Goal: Task Accomplishment & Management: Manage account settings

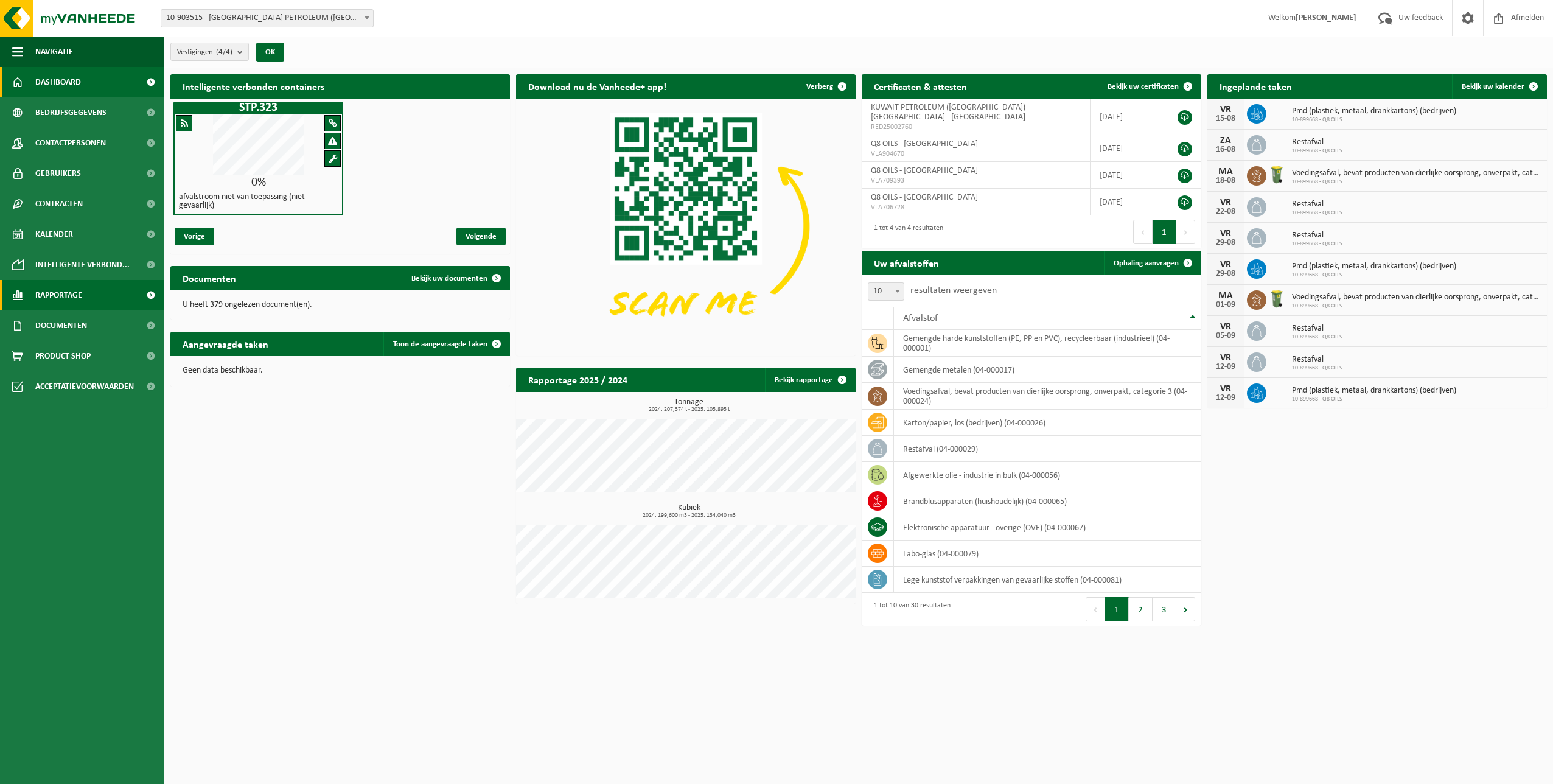
click at [36, 294] on span "Rapportage" at bounding box center [58, 295] width 47 height 31
click at [58, 353] on span "In lijstvorm" at bounding box center [58, 352] width 42 height 23
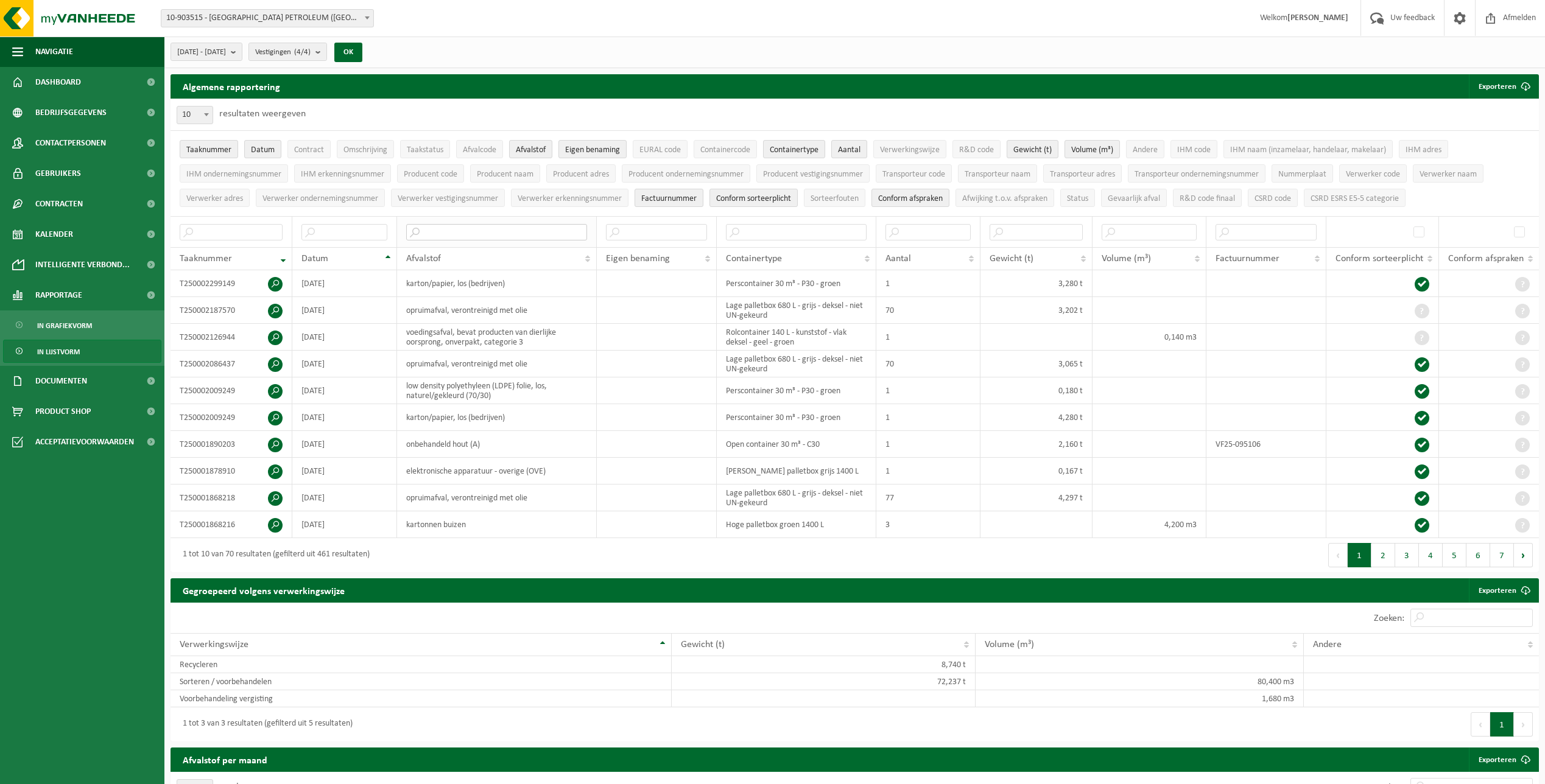
click at [446, 228] on input "text" at bounding box center [496, 232] width 181 height 17
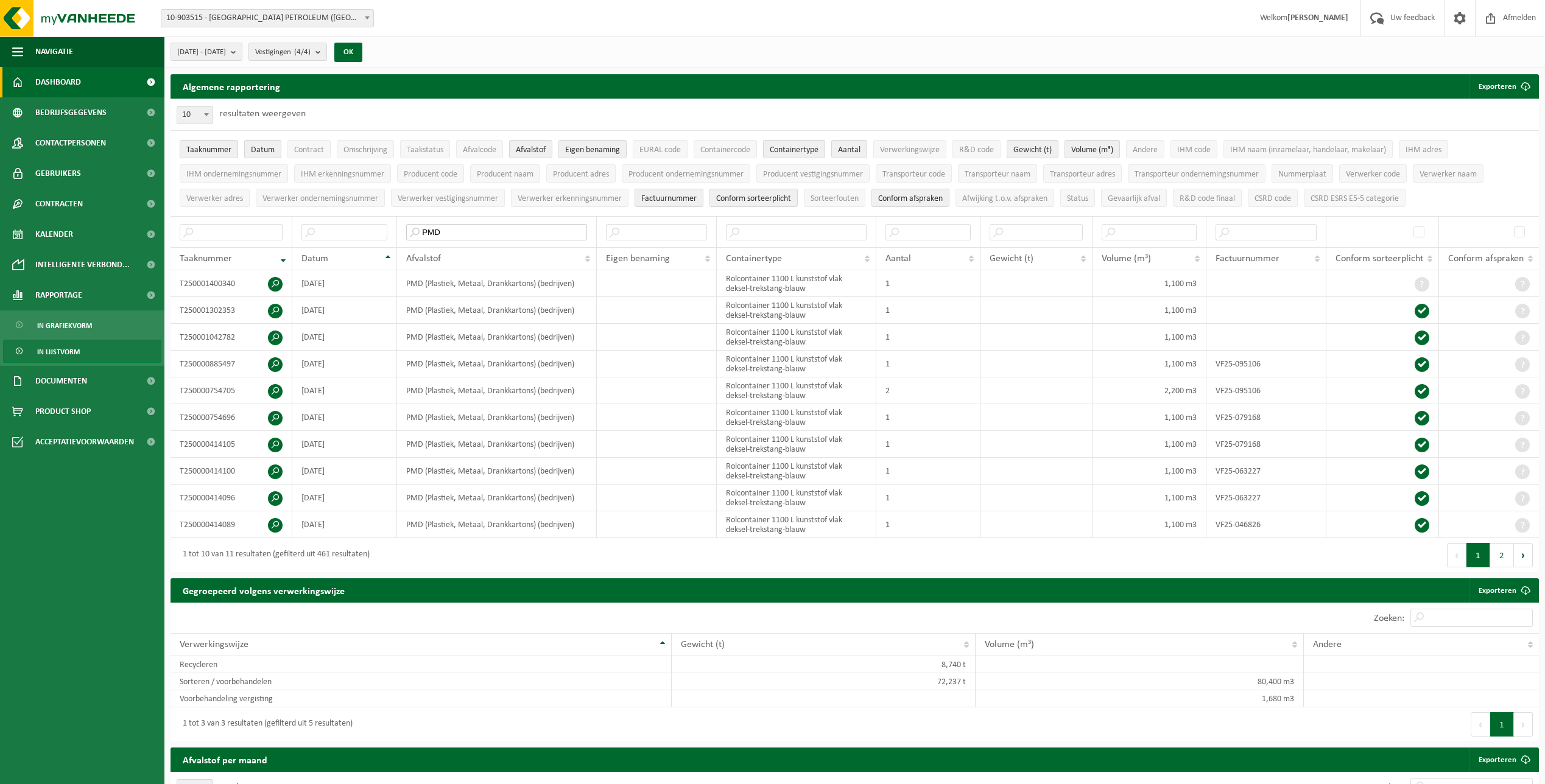
type input "PMD"
click at [48, 78] on span "Dashboard" at bounding box center [58, 82] width 46 height 31
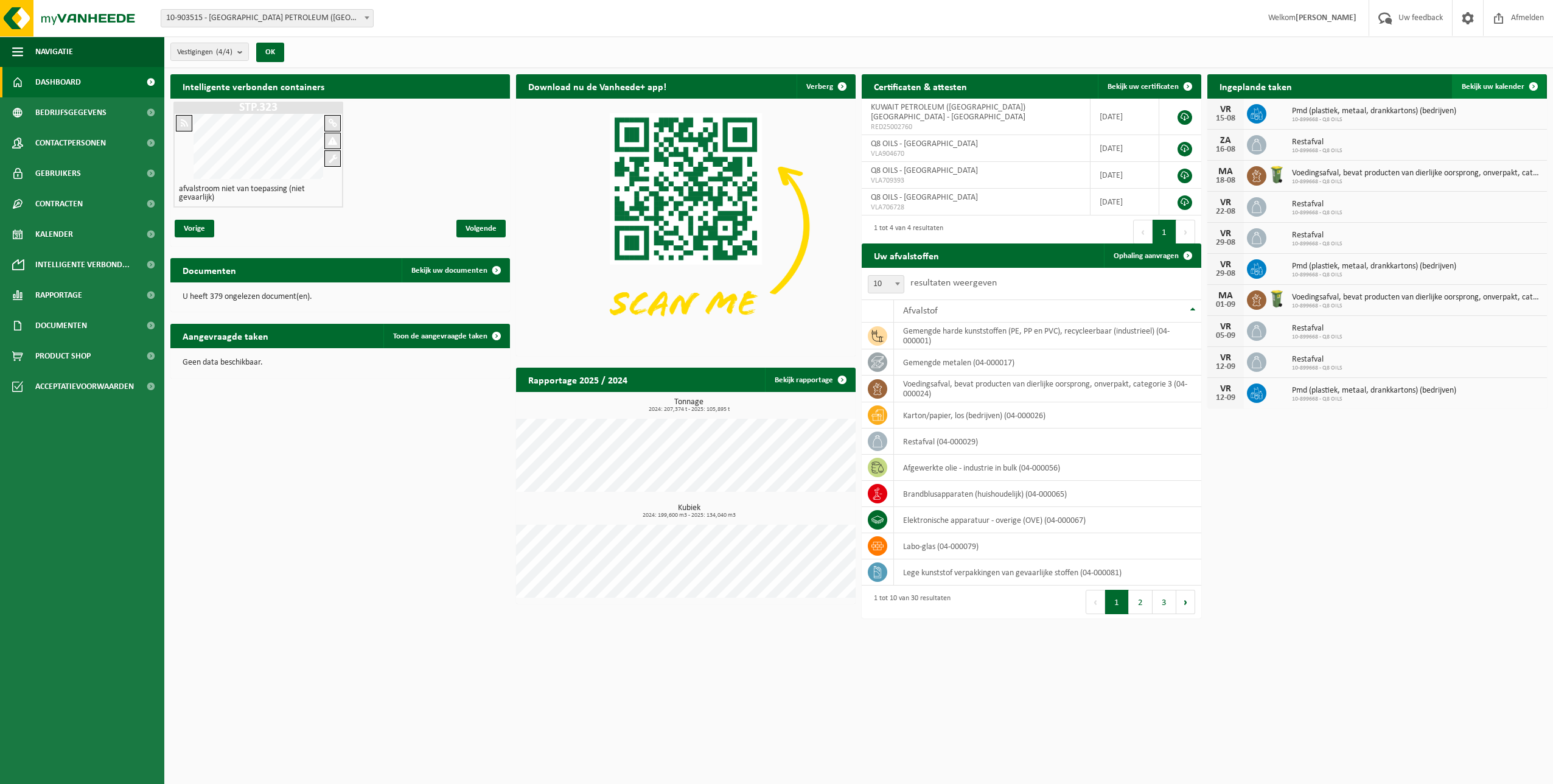
click at [1486, 83] on span "Bekijk uw kalender" at bounding box center [1493, 86] width 63 height 8
click at [1500, 88] on span "Bekijk uw kalender" at bounding box center [1493, 86] width 63 height 8
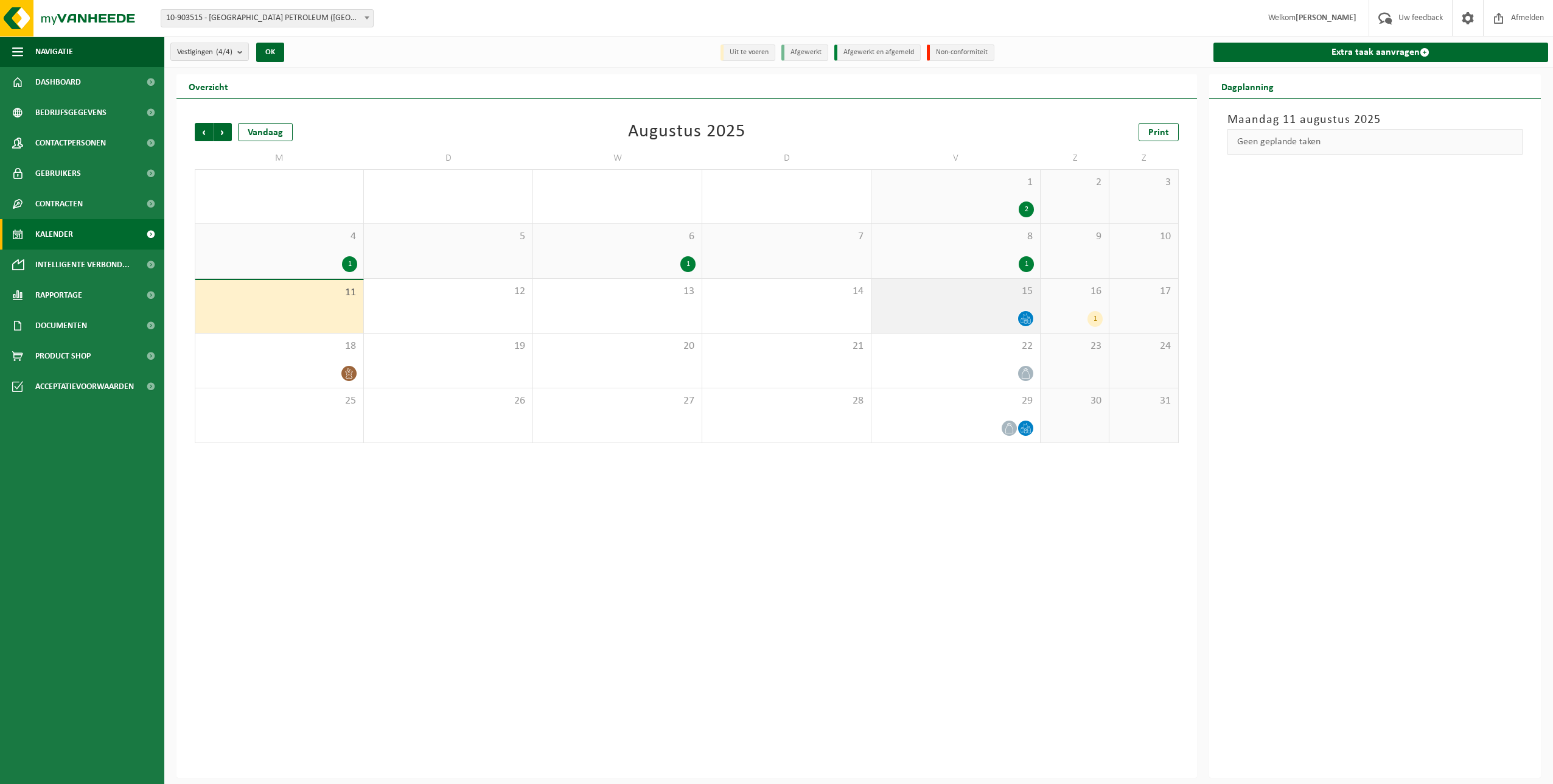
click at [1027, 319] on icon at bounding box center [1026, 318] width 11 height 11
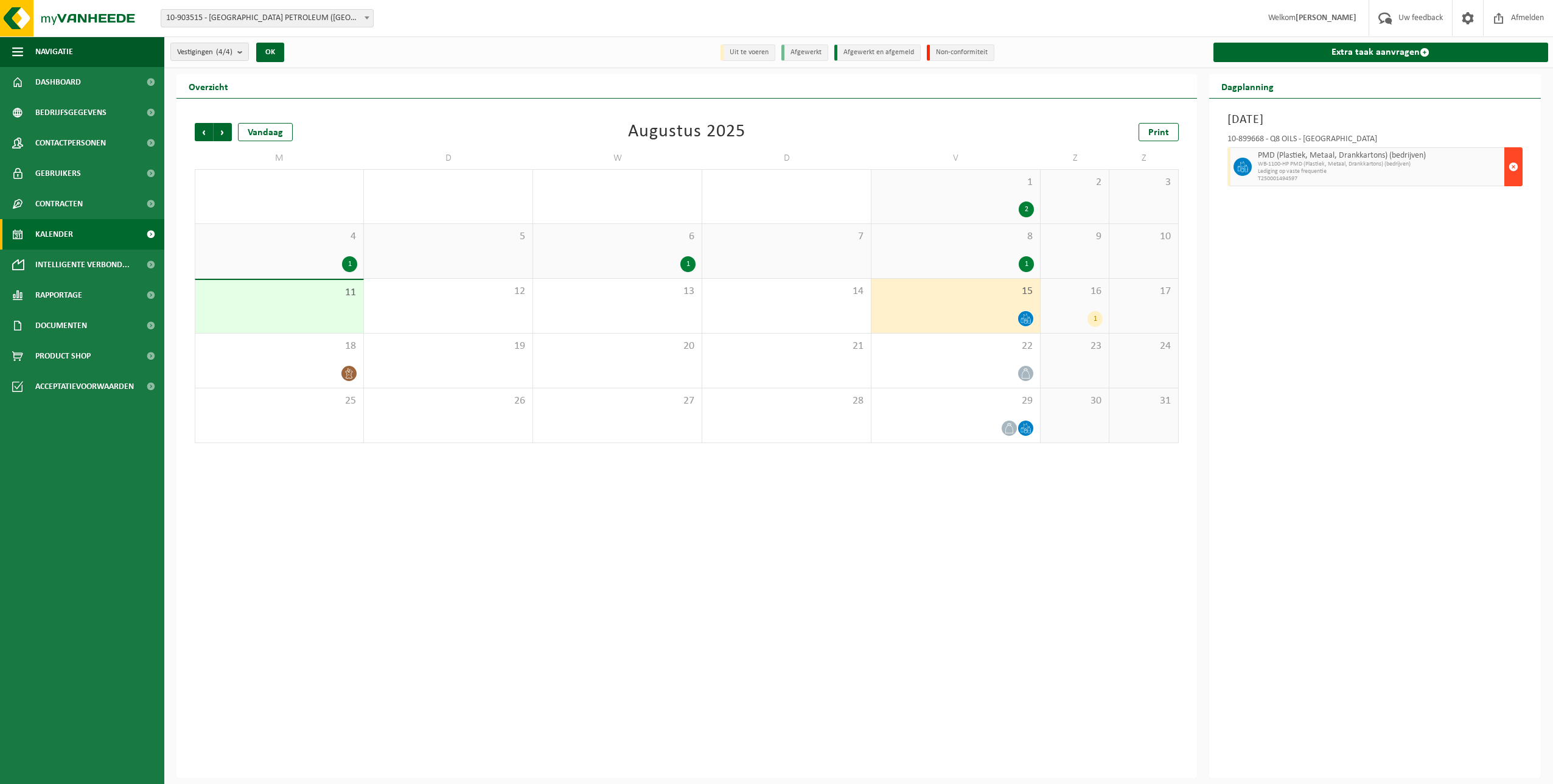
click at [1513, 166] on span "button" at bounding box center [1513, 167] width 10 height 25
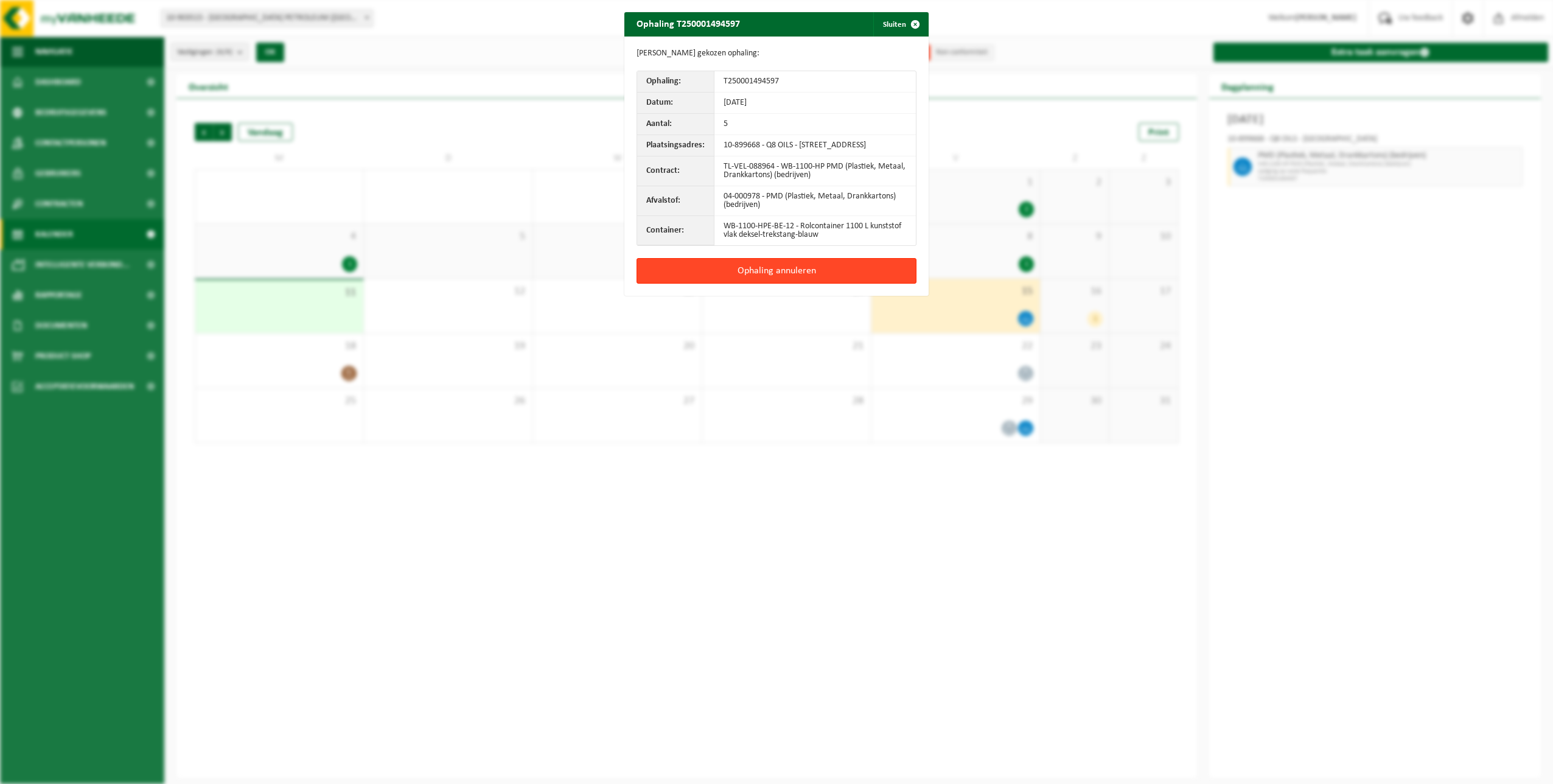
click at [743, 272] on button "Ophaling annuleren" at bounding box center [776, 271] width 280 height 26
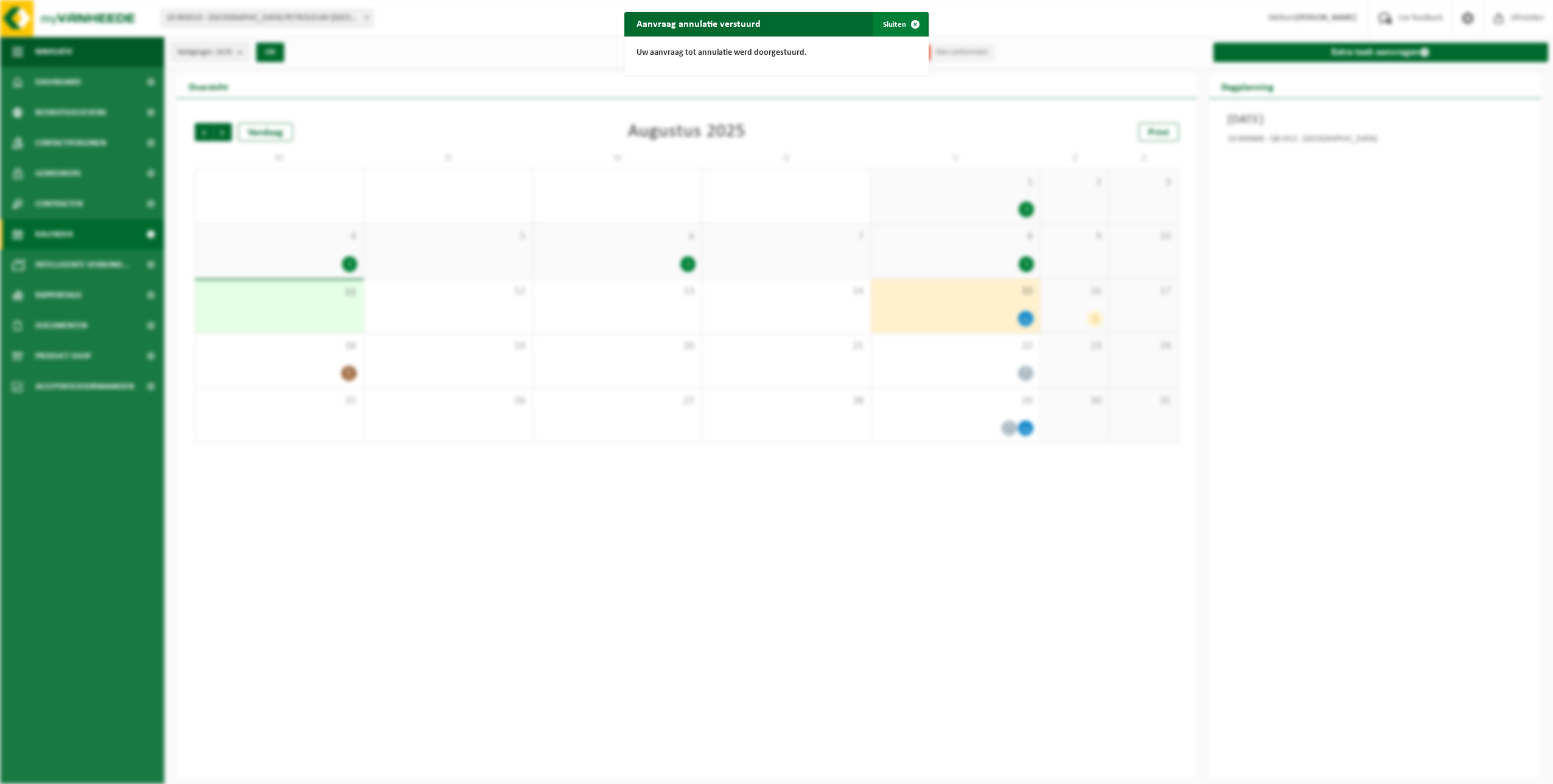
click at [887, 20] on button "Sluiten" at bounding box center [900, 25] width 54 height 25
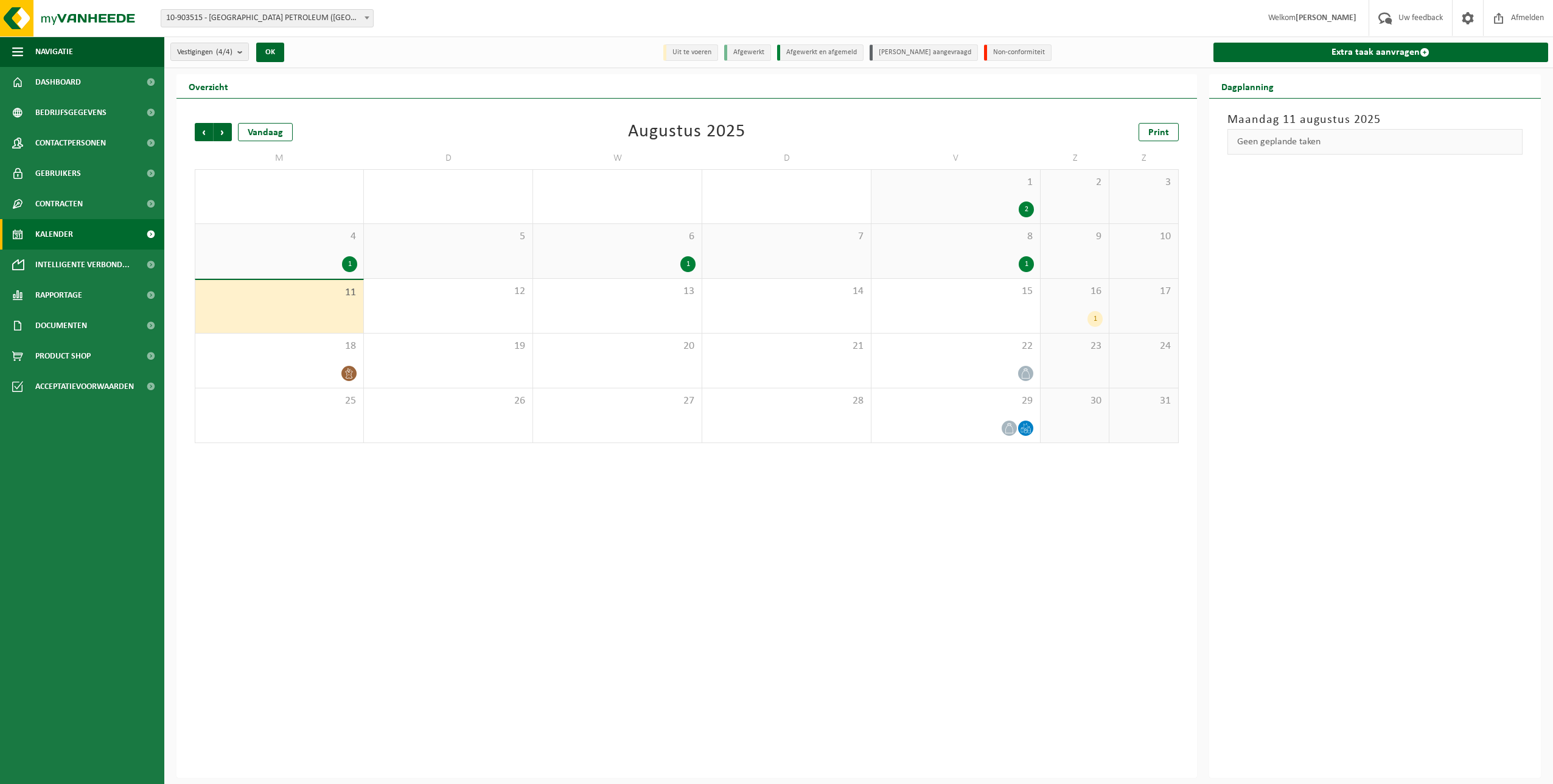
click at [1089, 315] on div "1" at bounding box center [1094, 319] width 15 height 16
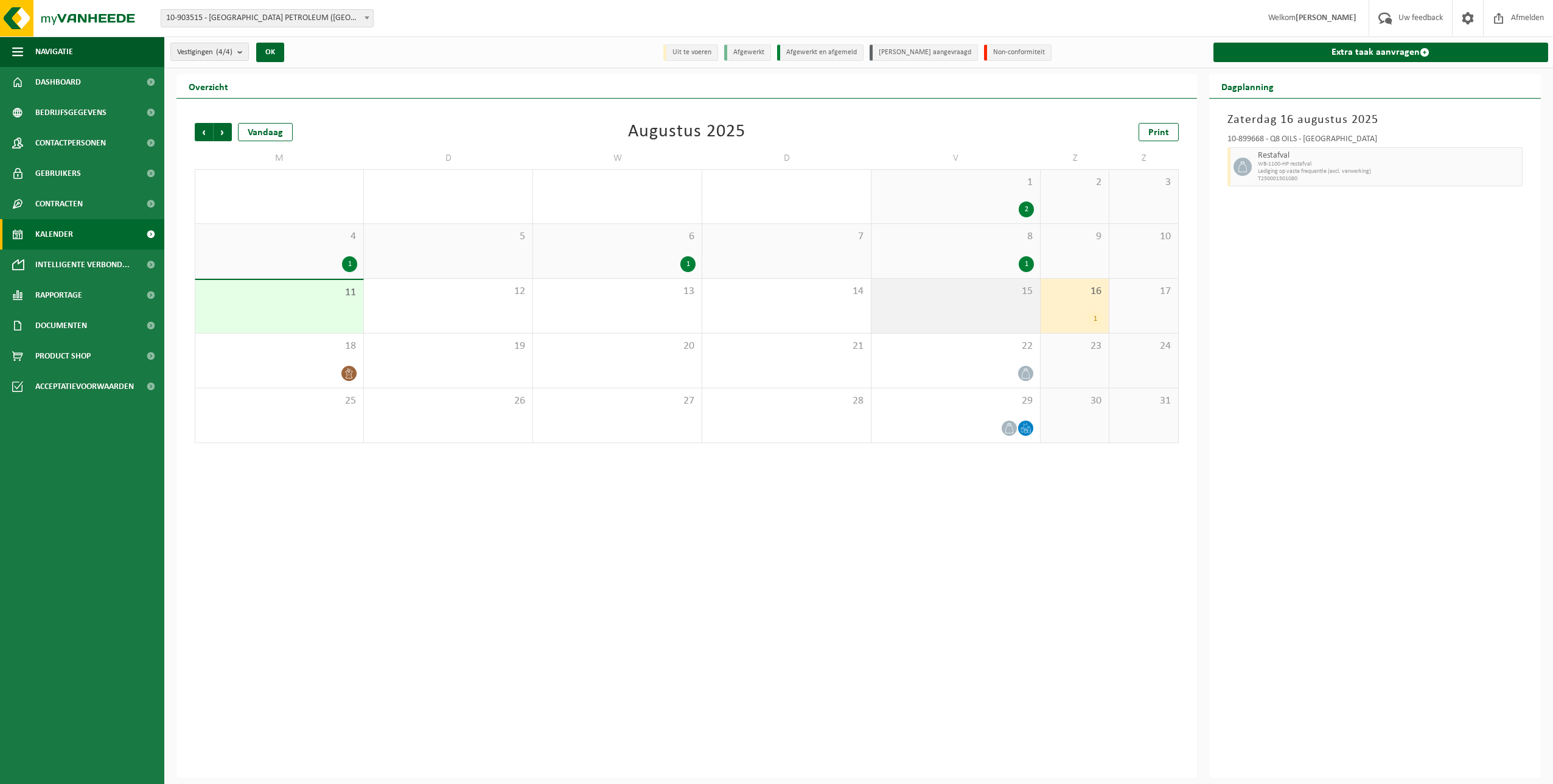
click at [996, 319] on div "15" at bounding box center [955, 305] width 168 height 54
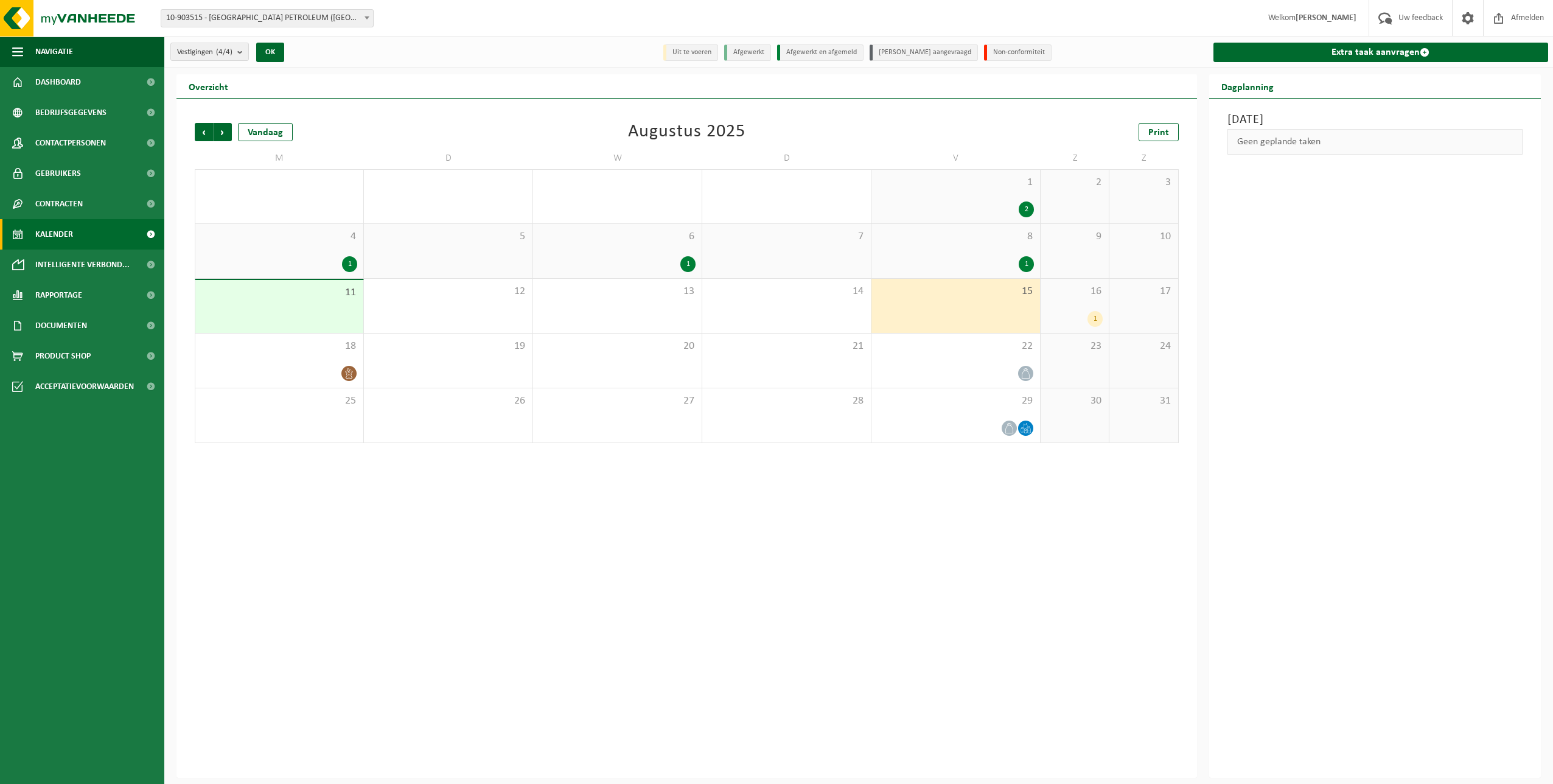
click at [916, 569] on div "Vorige Volgende Vandaag [DATE] Print M D W D V Z Z 28 1 29 30 1 31 1 2 2 3 4 1 …" at bounding box center [686, 438] width 1020 height 679
click at [1530, 15] on span "Afmelden" at bounding box center [1527, 18] width 39 height 36
